Goal: Check status: Check status

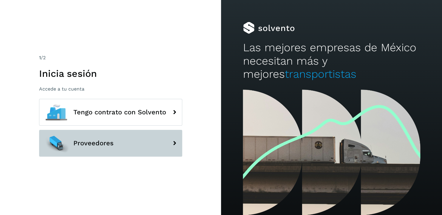
click at [112, 149] on button "Proveedores" at bounding box center [110, 143] width 143 height 27
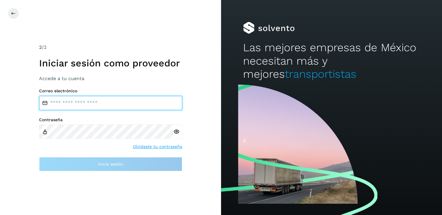
type input "**********"
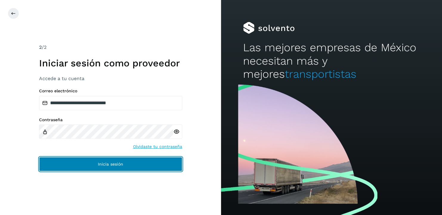
click at [124, 165] on button "Inicia sesión" at bounding box center [110, 164] width 143 height 14
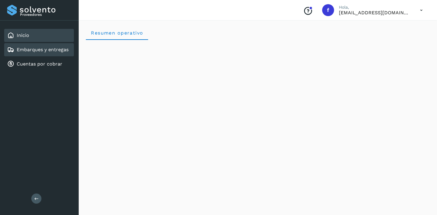
click at [48, 48] on link "Embarques y entregas" at bounding box center [43, 50] width 52 height 6
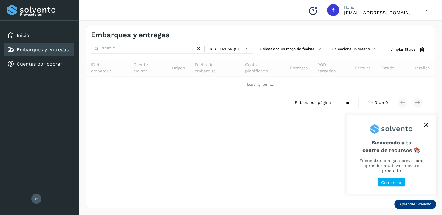
click at [426, 127] on icon "close," at bounding box center [426, 125] width 4 height 4
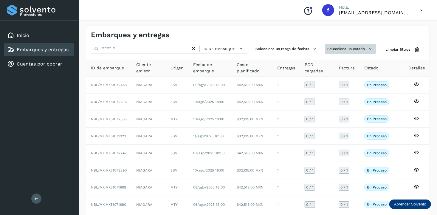
click at [368, 48] on icon at bounding box center [370, 49] width 6 height 6
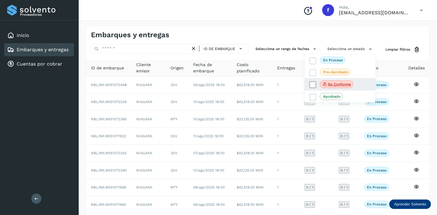
click at [337, 84] on p "No conforme" at bounding box center [339, 84] width 23 height 4
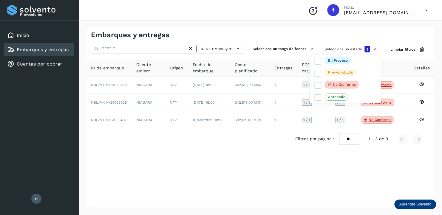
click at [379, 121] on div at bounding box center [221, 107] width 442 height 215
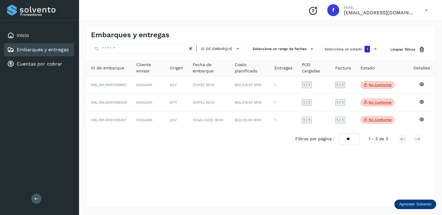
click at [379, 121] on p "No conforme" at bounding box center [379, 120] width 23 height 4
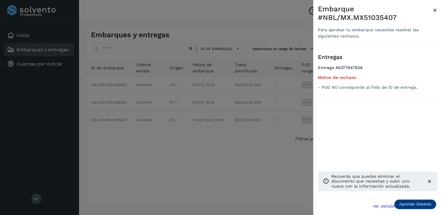
click at [255, 151] on div at bounding box center [221, 107] width 442 height 215
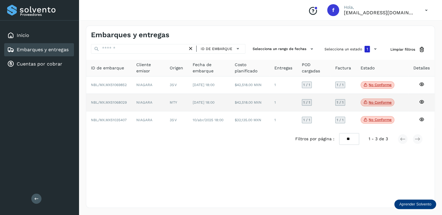
click at [382, 102] on p "No conforme" at bounding box center [379, 102] width 23 height 4
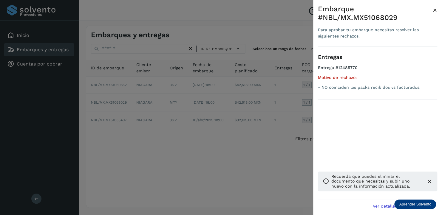
click at [247, 164] on div at bounding box center [221, 107] width 442 height 215
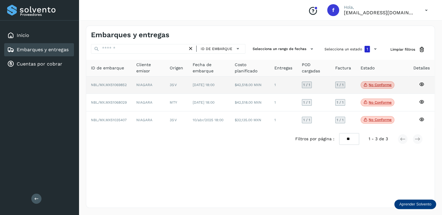
click at [374, 84] on p "No conforme" at bounding box center [379, 85] width 23 height 4
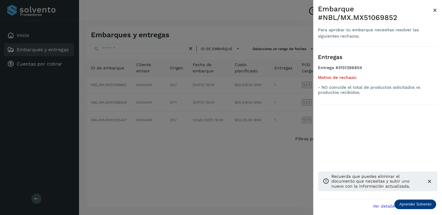
click at [263, 166] on div at bounding box center [221, 107] width 442 height 215
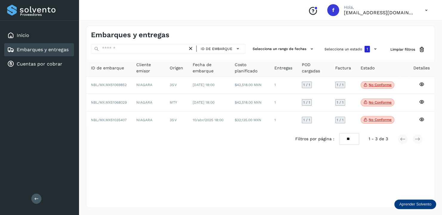
click at [50, 52] on link "Embarques y entregas" at bounding box center [43, 50] width 52 height 6
